Goal: Find specific page/section

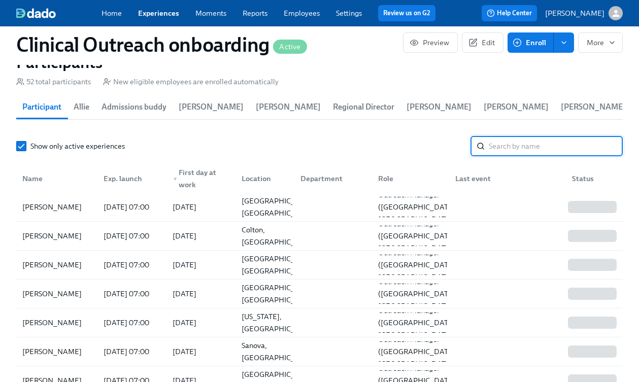
scroll to position [286, 0]
click at [156, 47] on h1 "Clinical Outreach onboarding Active" at bounding box center [161, 44] width 291 height 24
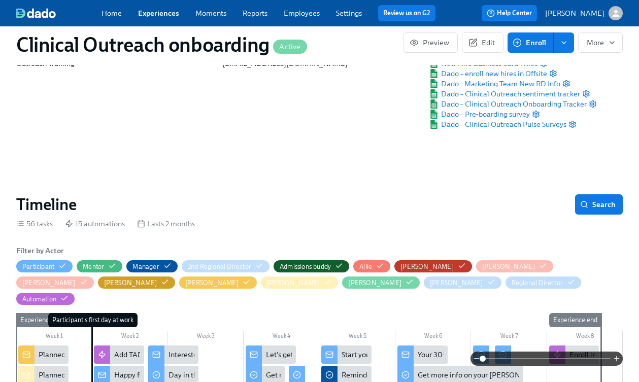
scroll to position [0, 0]
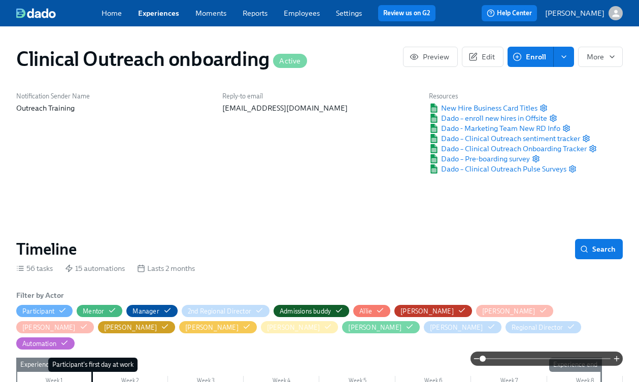
scroll to position [0, 6413]
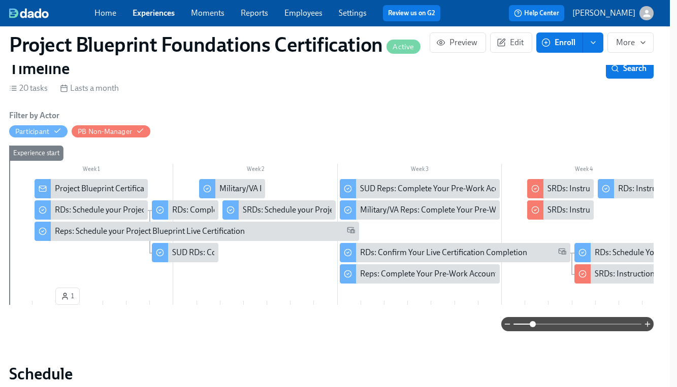
scroll to position [0, 2556]
